Goal: Task Accomplishment & Management: Manage account settings

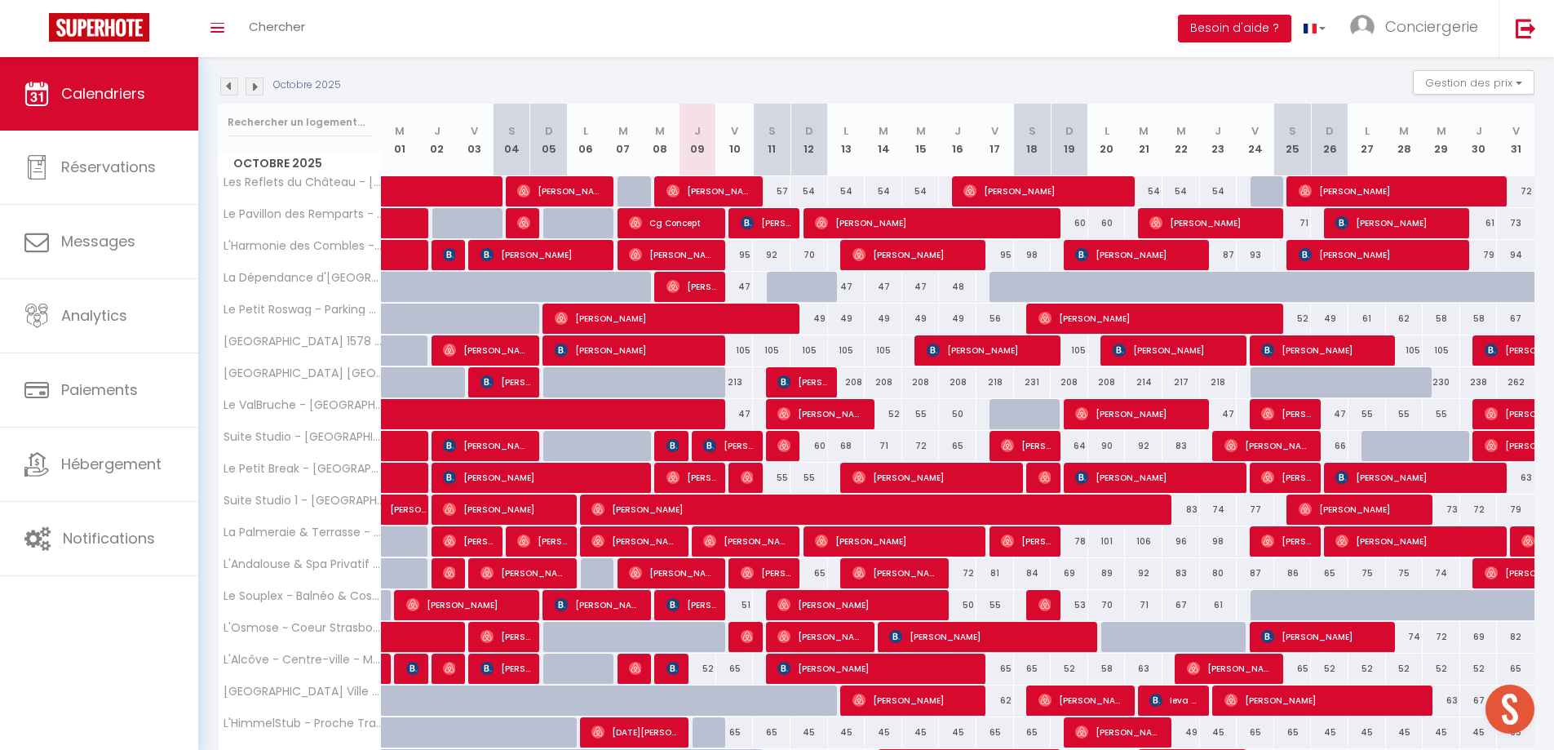
scroll to position [163, 0]
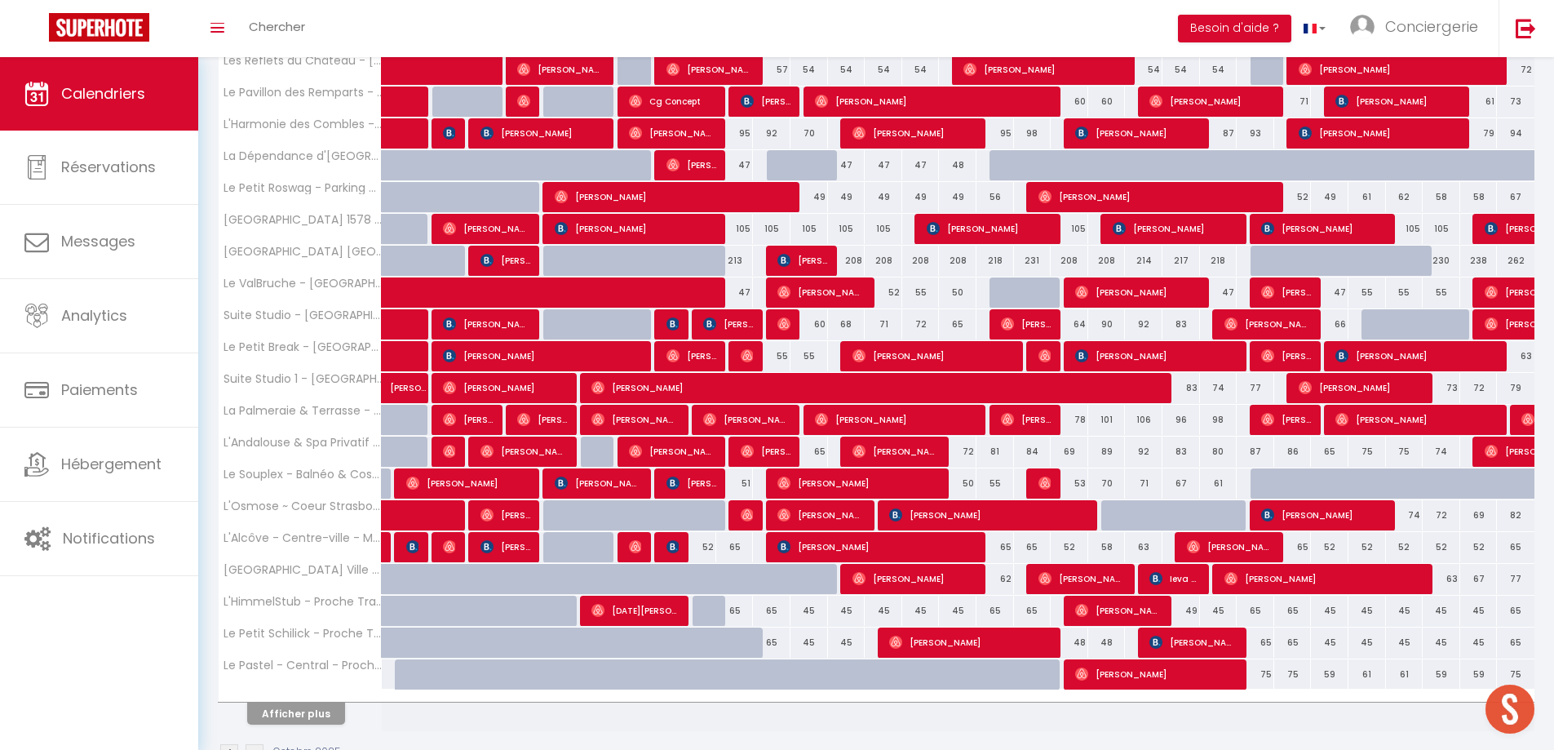
scroll to position [334, 0]
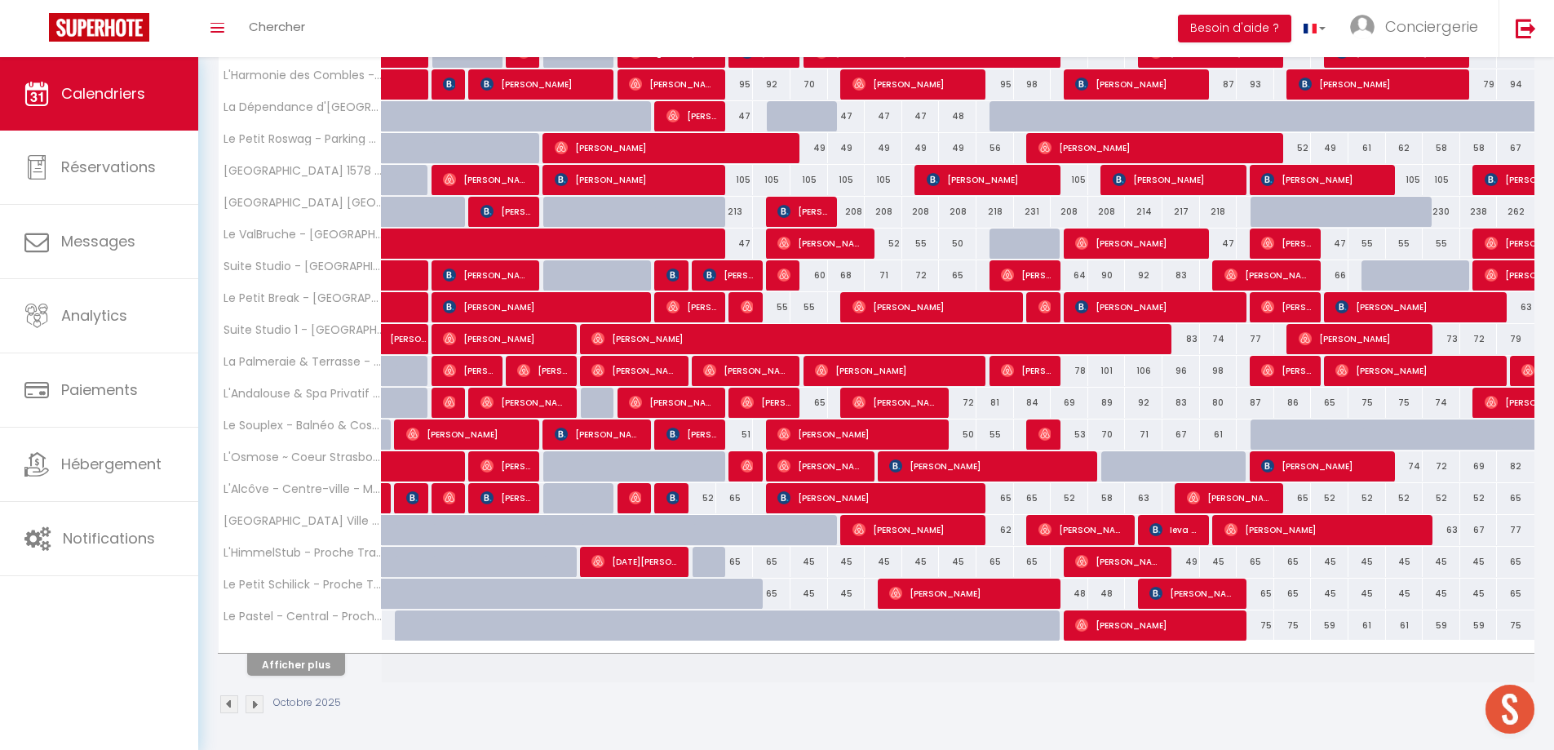
click at [1162, 476] on div "84" at bounding box center [1181, 466] width 38 height 30
type input "84"
type input "Mer 22 Octobre 2025"
type input "Jeu 23 Octobre 2025"
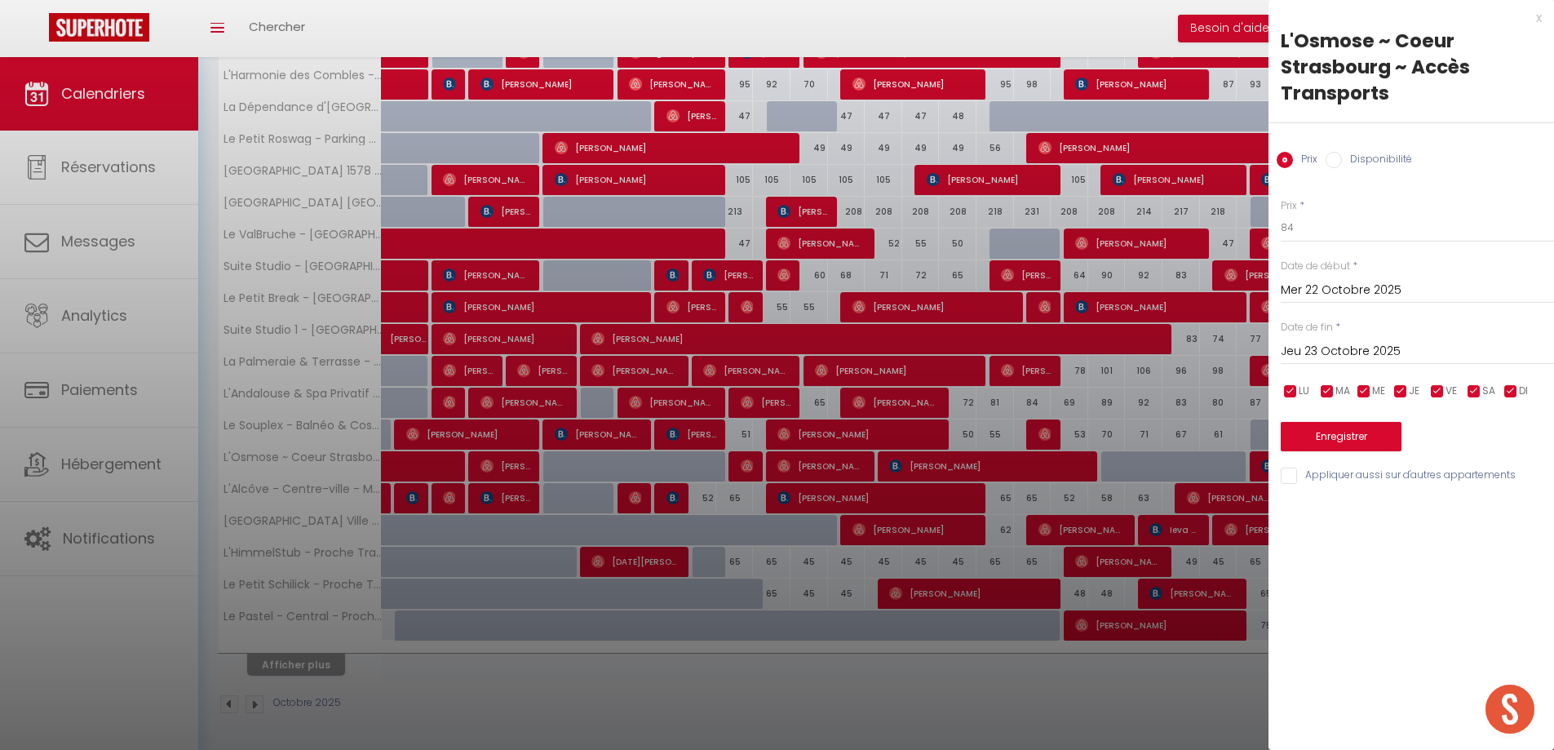
click at [1538, 18] on div "x" at bounding box center [1404, 18] width 273 height 20
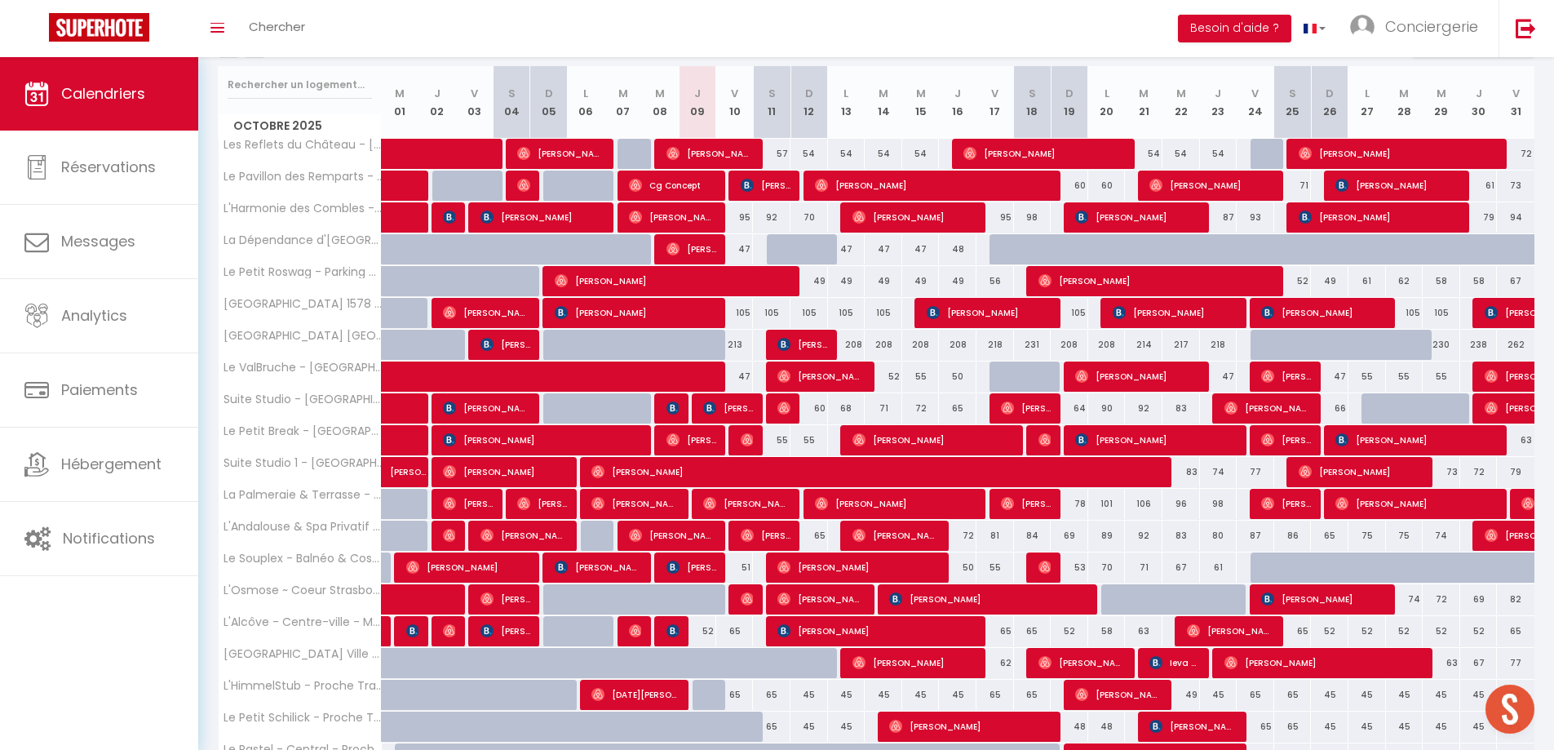
scroll to position [0, 0]
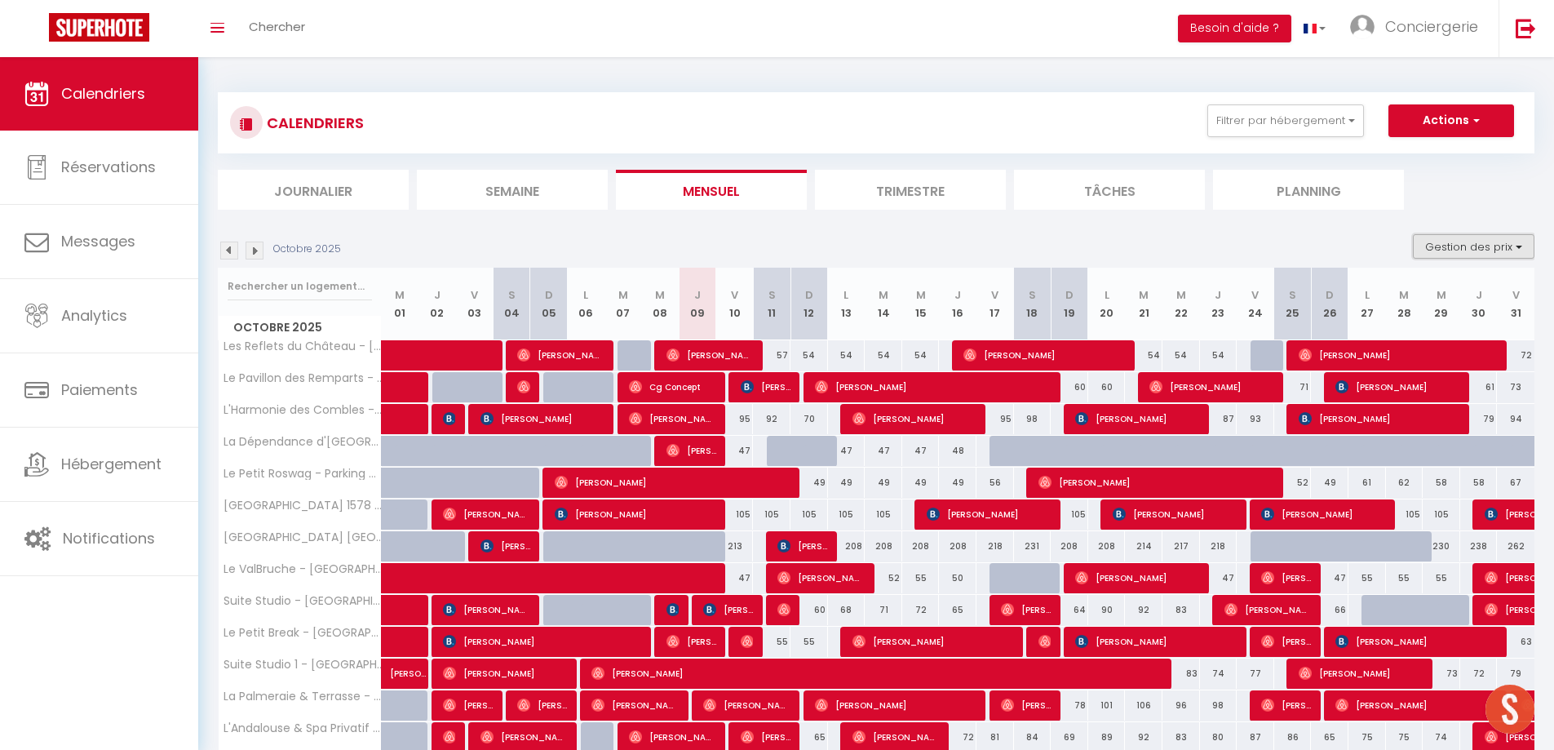
click at [1472, 244] on button "Gestion des prix" at bounding box center [1474, 246] width 122 height 24
click at [1456, 330] on input "Règles" at bounding box center [1460, 325] width 147 height 16
checkbox input "true"
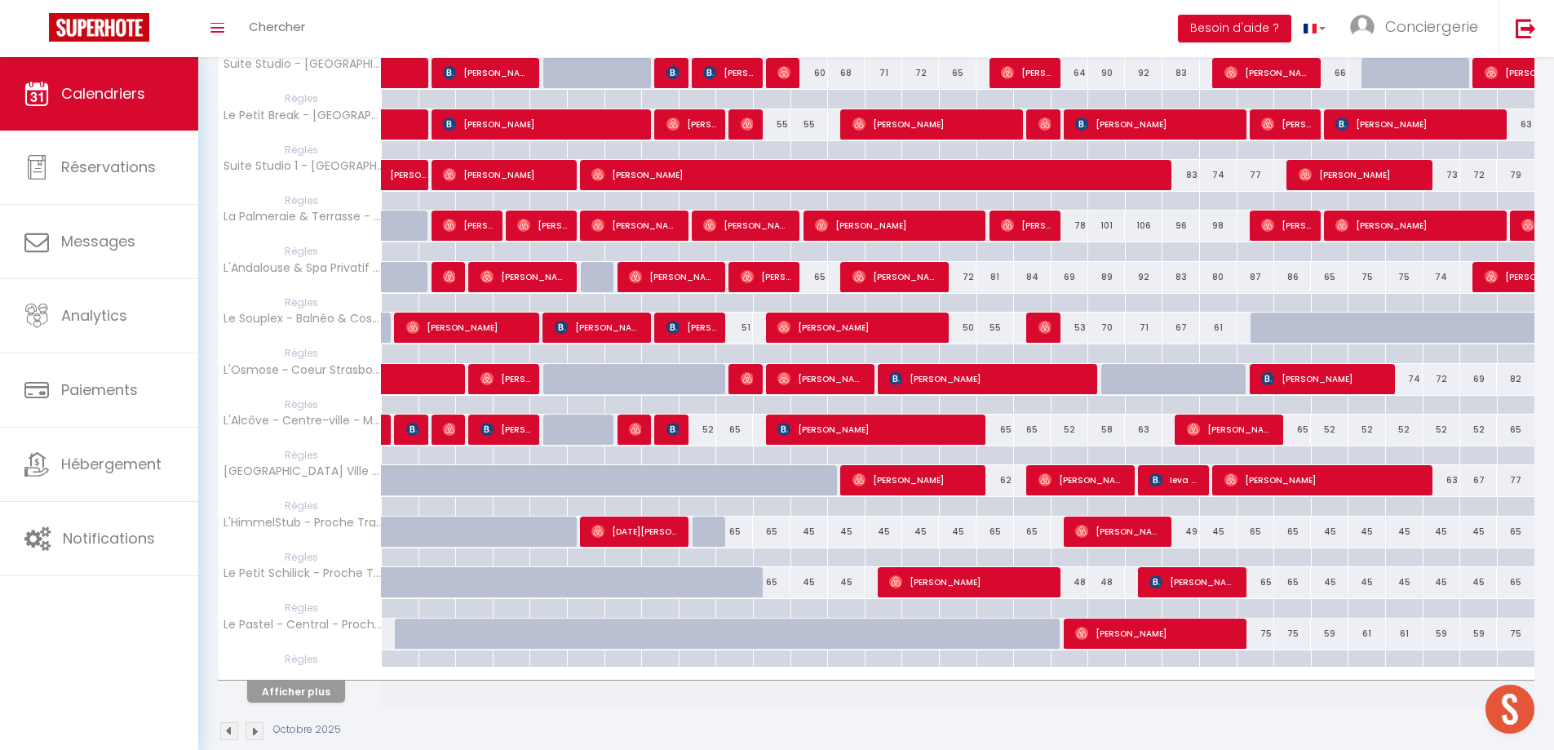
scroll to position [716, 0]
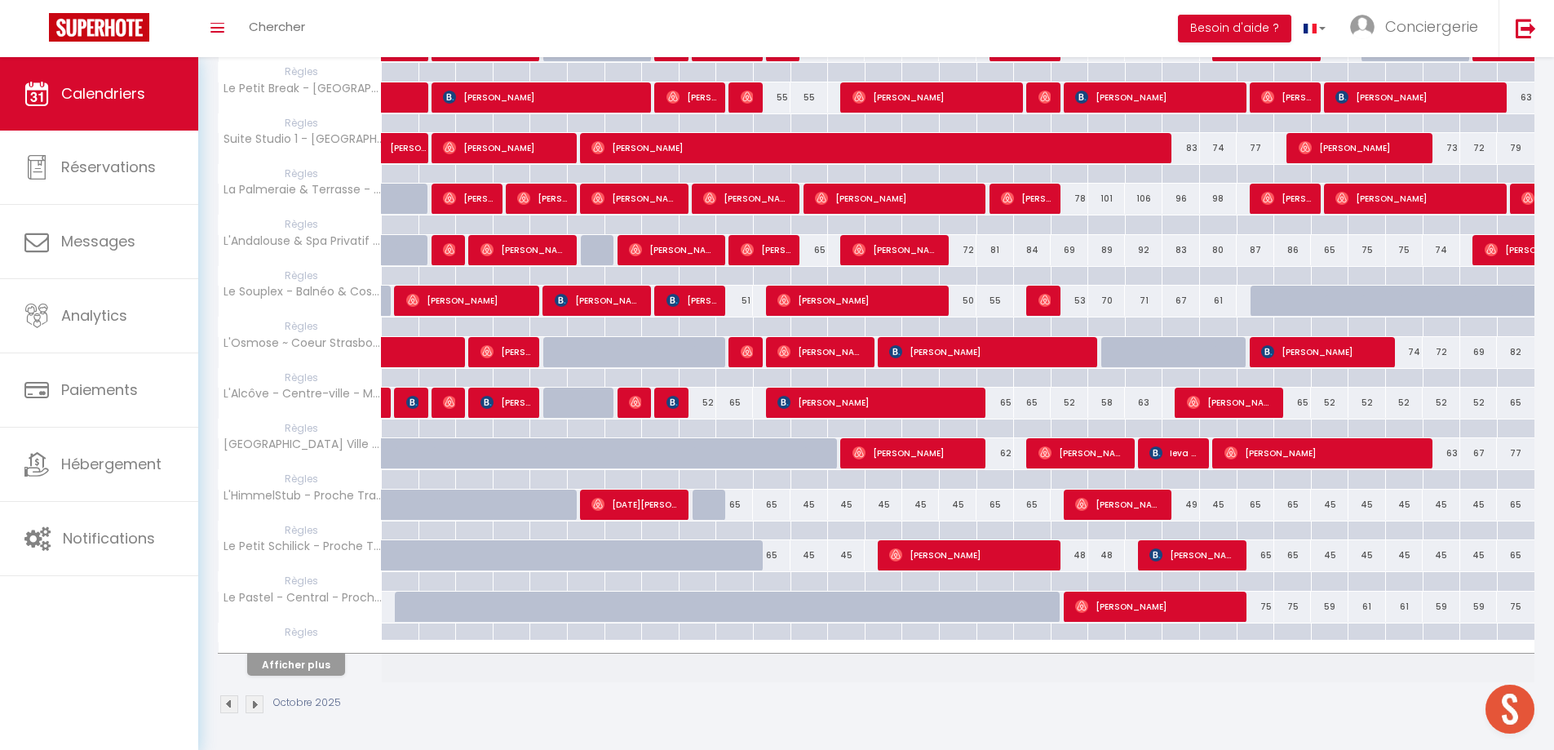
drag, startPoint x: 1112, startPoint y: 376, endPoint x: 1228, endPoint y: 380, distance: 116.7
click at [1228, 380] on tr "Règles" at bounding box center [877, 377] width 1317 height 19
click at [1109, 379] on div at bounding box center [1106, 378] width 38 height 19
type input "Lun 20 Octobre 2025"
type input "[DATE]"
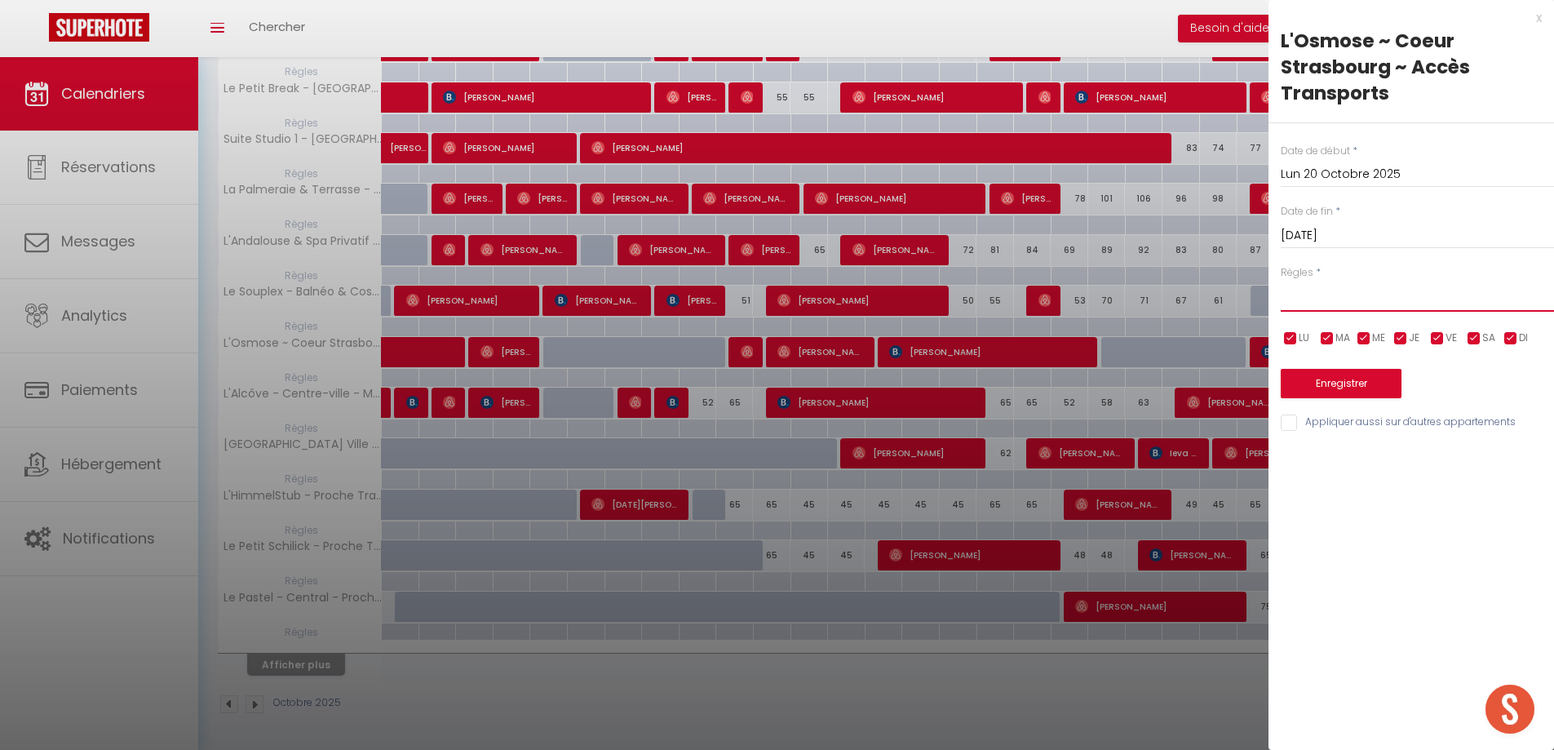
click at [1312, 301] on select "Aucun No Checkin No Checkout Pas d'arrivée / Pas de départ" at bounding box center [1417, 296] width 273 height 31
select select "0"
click at [1281, 281] on select "Aucun No Checkin No Checkout Pas d'arrivée / Pas de départ" at bounding box center [1417, 296] width 273 height 31
click at [1317, 303] on select "Aucun No Checkin No Checkout Pas d'arrivée / Pas de départ" at bounding box center [1417, 296] width 273 height 31
click at [1322, 303] on select "Aucun No Checkin No Checkout Pas d'arrivée / Pas de départ" at bounding box center [1417, 296] width 273 height 31
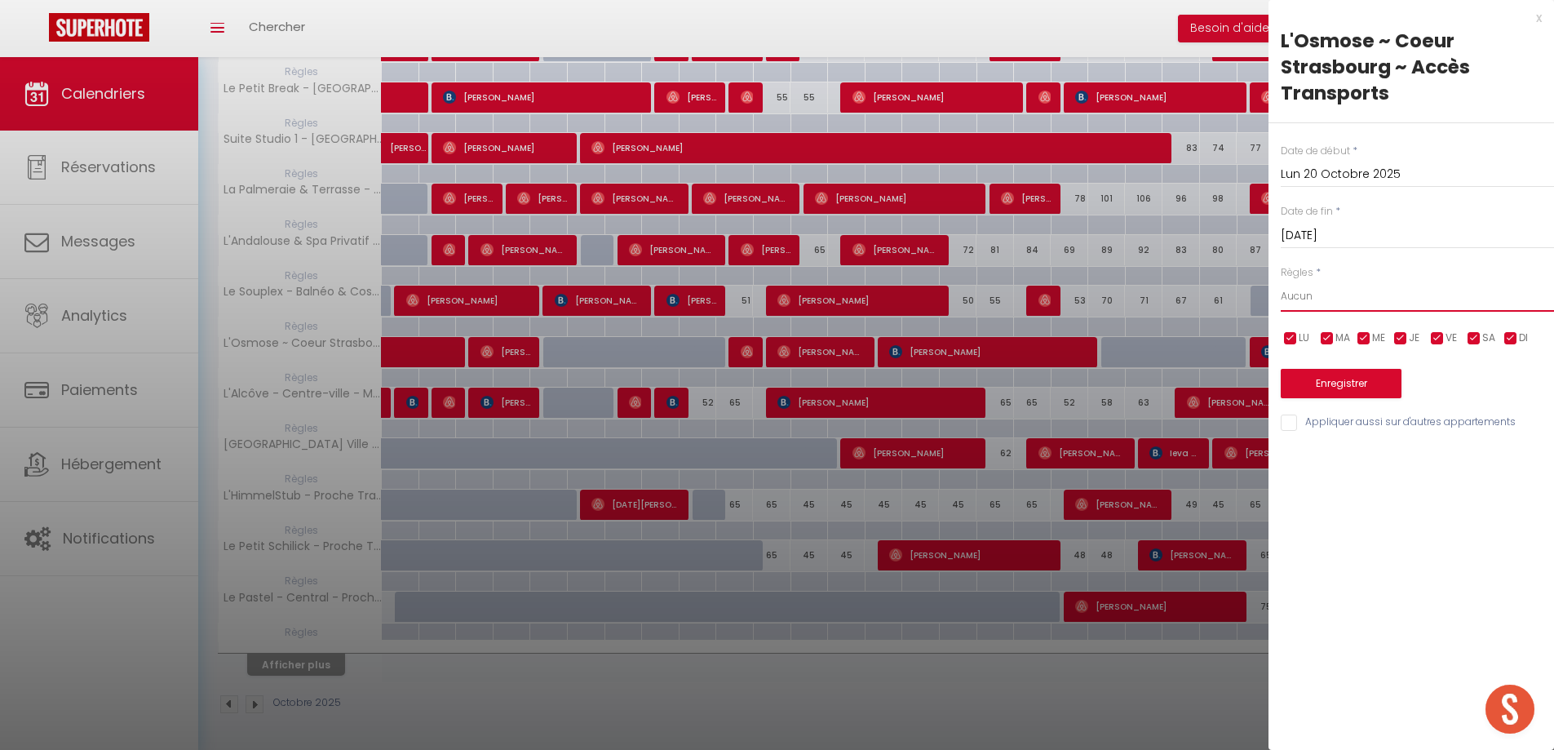
click at [1317, 301] on select "Aucun No Checkin No Checkout Pas d'arrivée / Pas de départ" at bounding box center [1417, 296] width 273 height 31
click at [1311, 494] on div "x L'Osmose ~ Coeur Strasbourg ~ Accès Transports Date de début * [DATE] < [DATE…" at bounding box center [1410, 375] width 285 height 750
click at [1539, 16] on div "x" at bounding box center [1404, 18] width 273 height 20
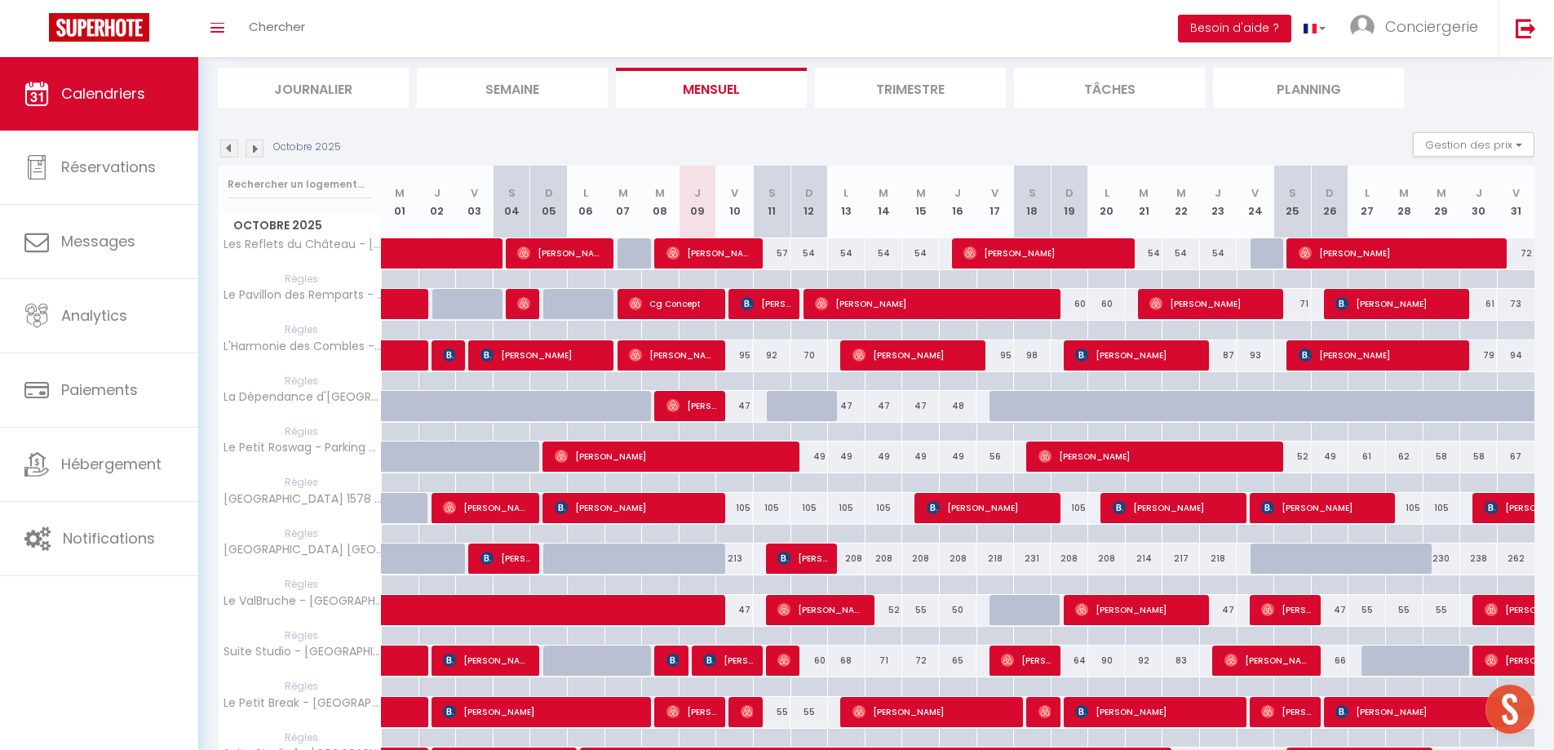
scroll to position [0, 0]
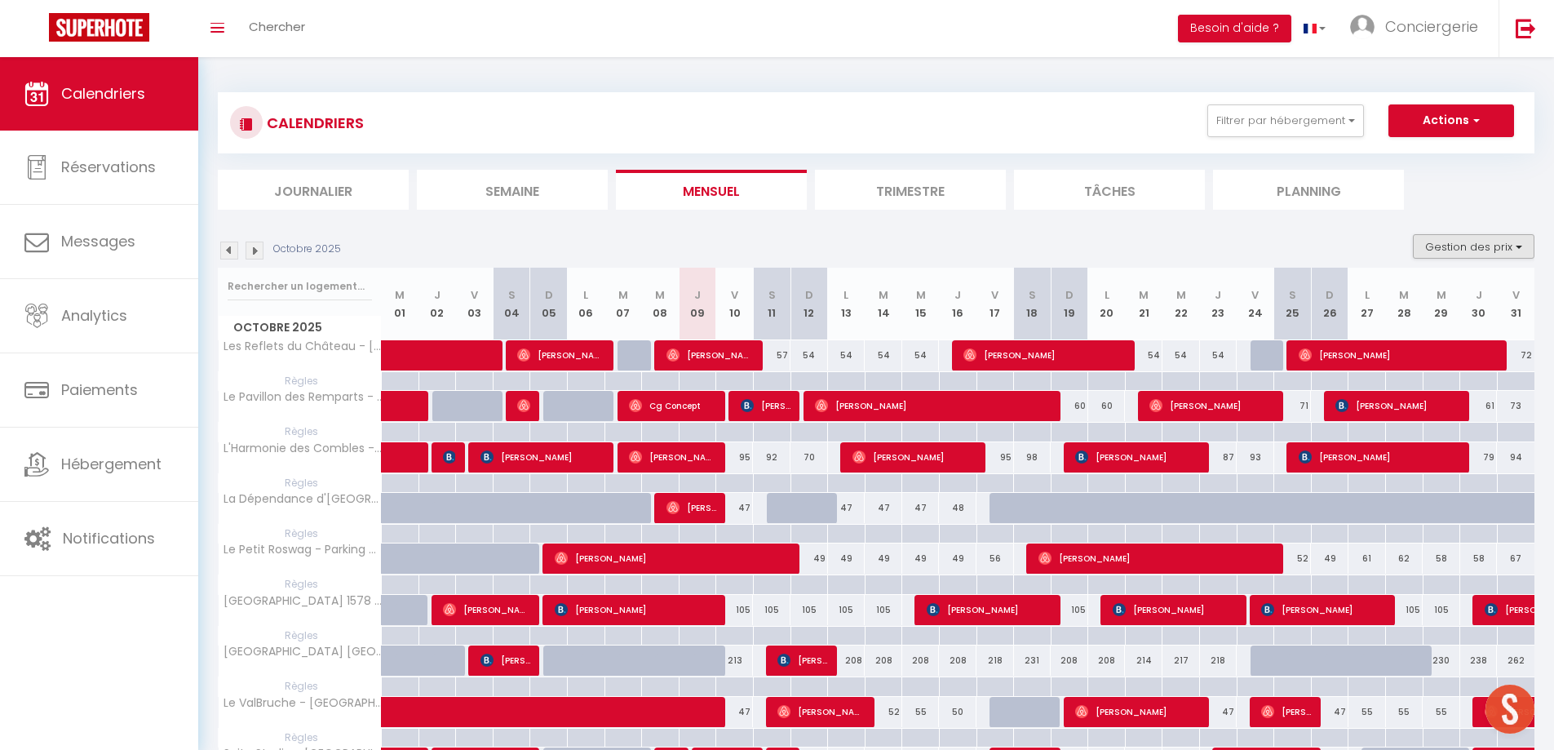
click at [1463, 237] on button "Gestion des prix" at bounding box center [1474, 246] width 122 height 24
click at [1421, 323] on input "Règles" at bounding box center [1460, 325] width 147 height 16
checkbox input "false"
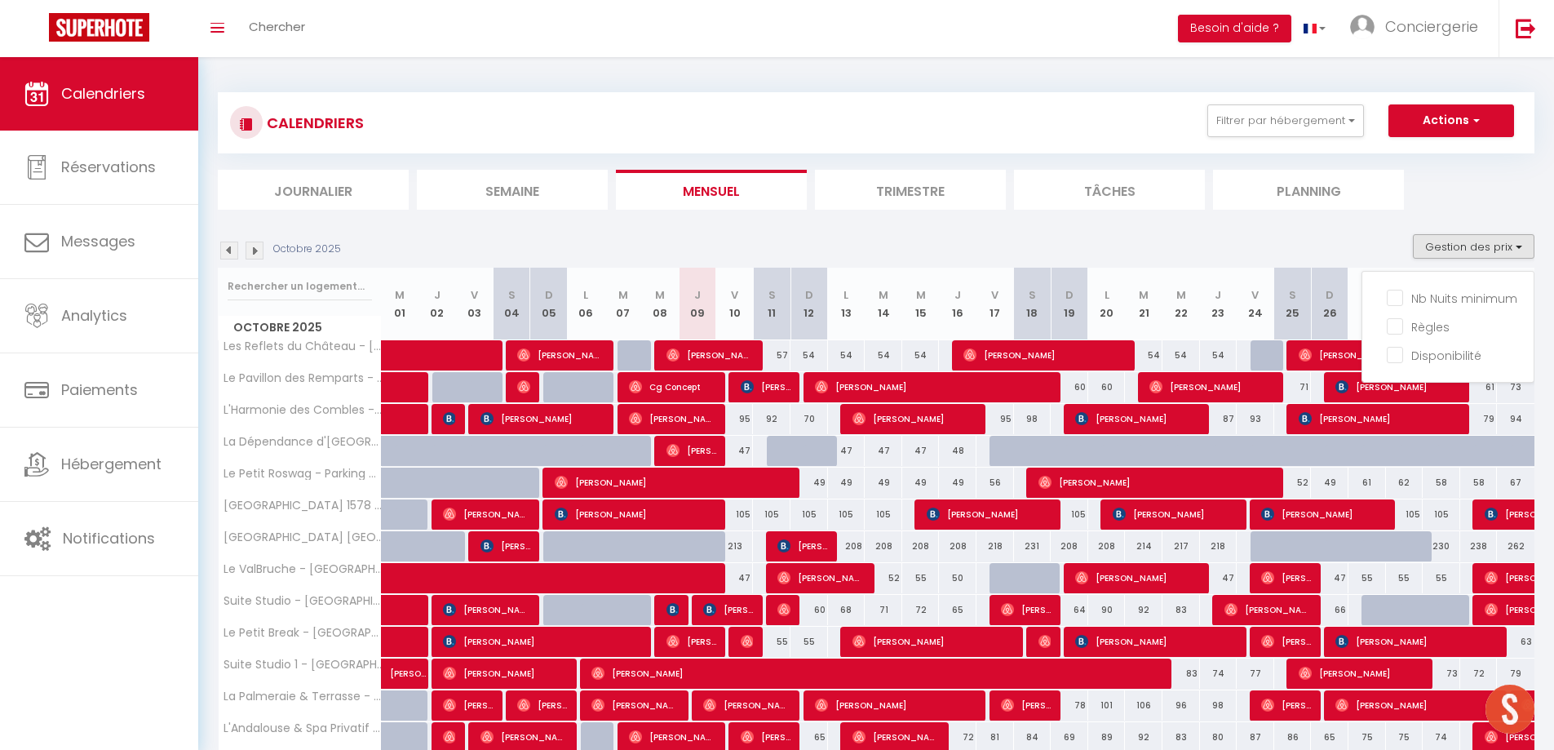
click at [1207, 249] on div "Octobre 2025 Gestion des prix Nb Nuits minimum Règles Disponibilité" at bounding box center [876, 250] width 1317 height 33
